Goal: Information Seeking & Learning: Learn about a topic

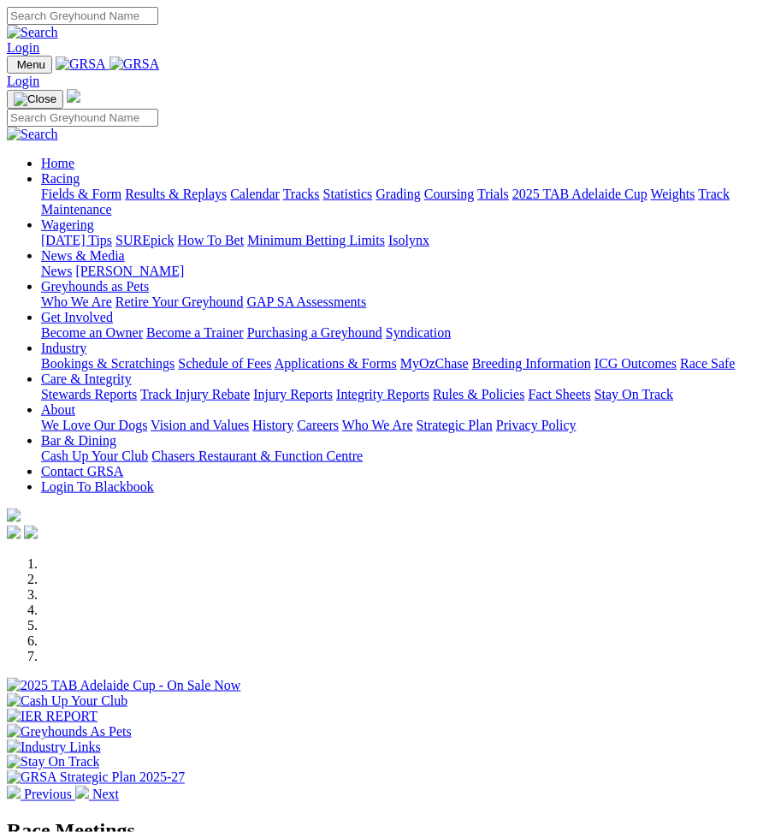
click at [24, 58] on span "Menu" at bounding box center [31, 64] width 28 height 13
click at [80, 177] on link "Racing" at bounding box center [60, 178] width 39 height 15
click at [80, 186] on link "Racing" at bounding box center [60, 178] width 39 height 15
click at [122, 201] on link "Fields & Form" at bounding box center [81, 194] width 80 height 15
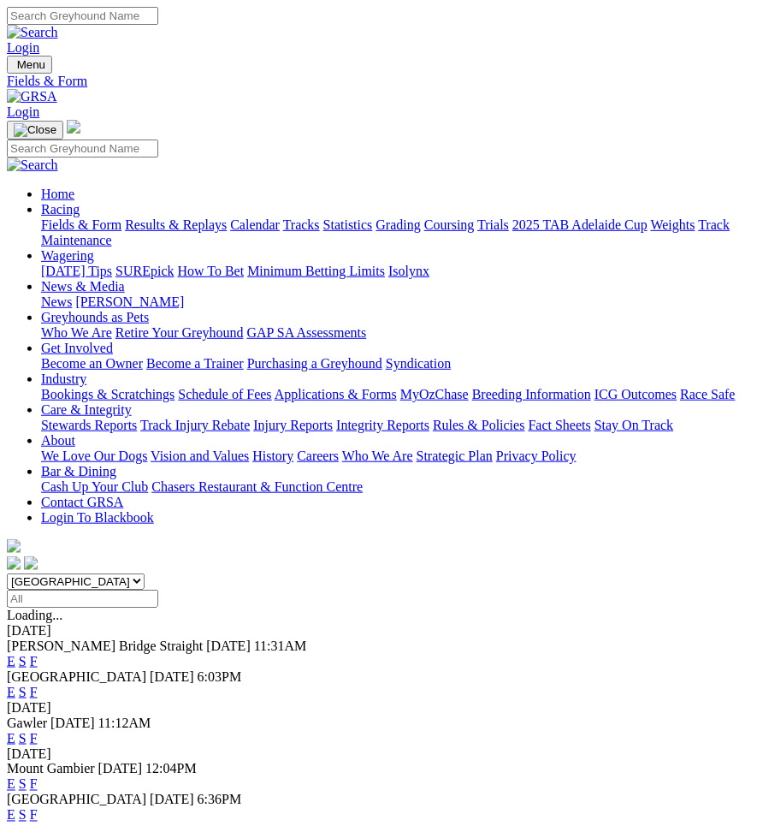
click at [145, 573] on select "[GEOGRAPHIC_DATA] [GEOGRAPHIC_DATA] [GEOGRAPHIC_DATA] [GEOGRAPHIC_DATA] [GEOGRA…" at bounding box center [76, 581] width 138 height 16
select select "QLD"
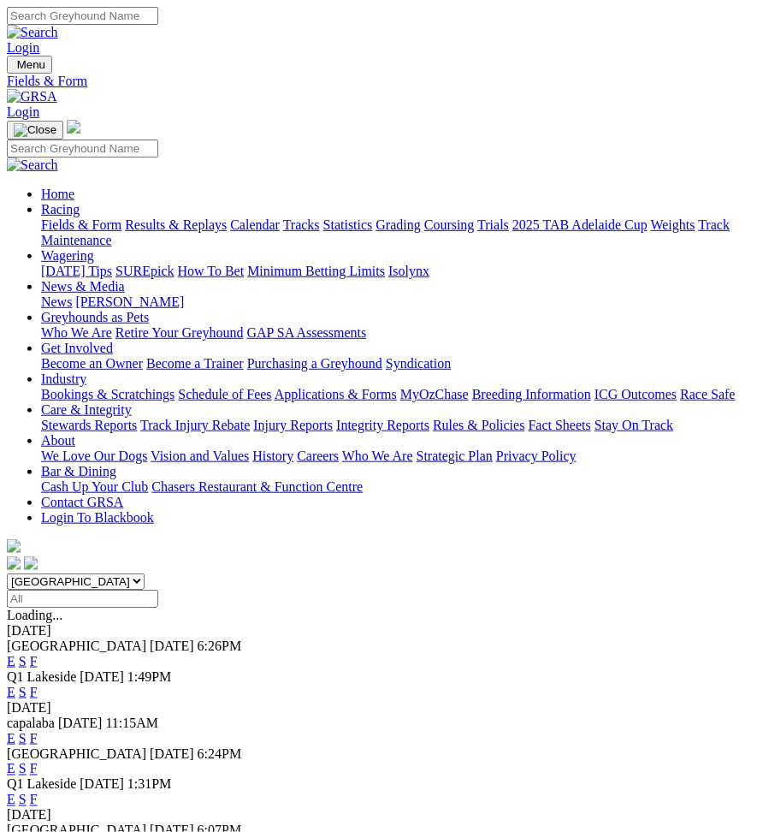
click at [15, 685] on link "E" at bounding box center [11, 692] width 9 height 15
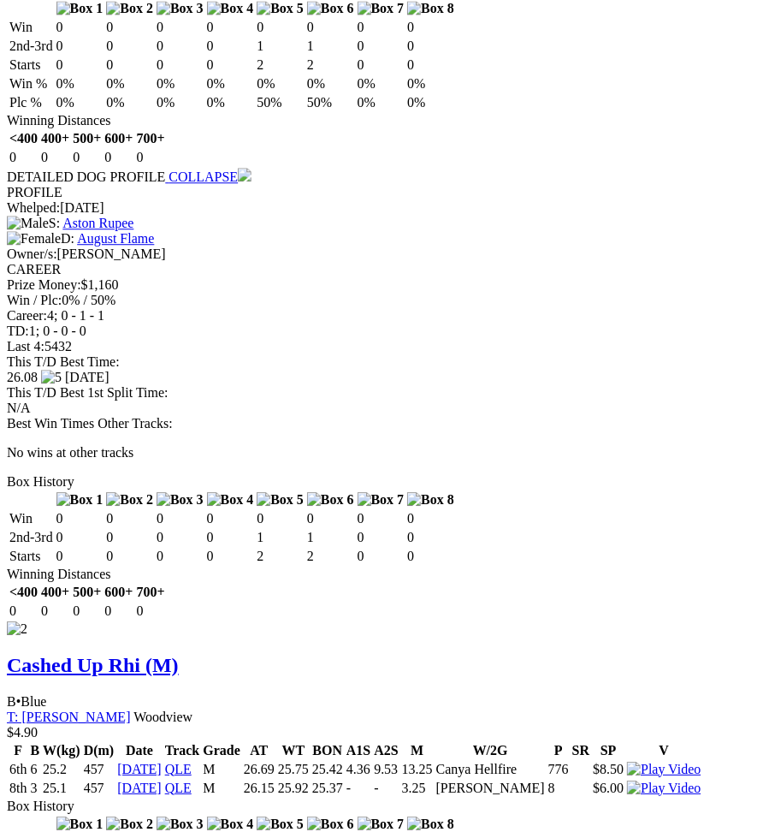
scroll to position [0, 141]
